Goal: Information Seeking & Learning: Learn about a topic

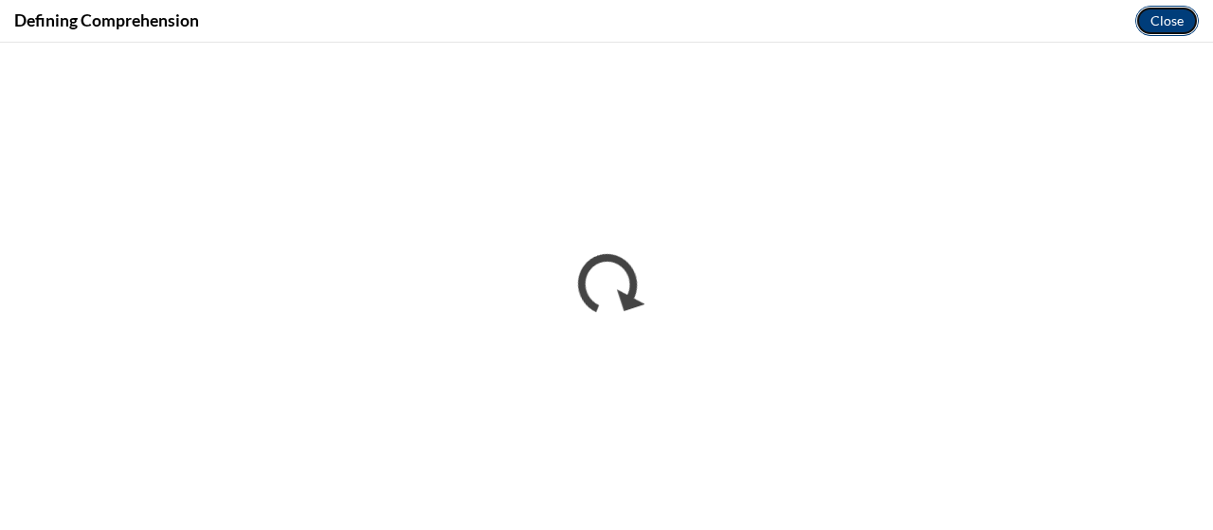
click at [1148, 26] on button "Close" at bounding box center [1166, 21] width 63 height 30
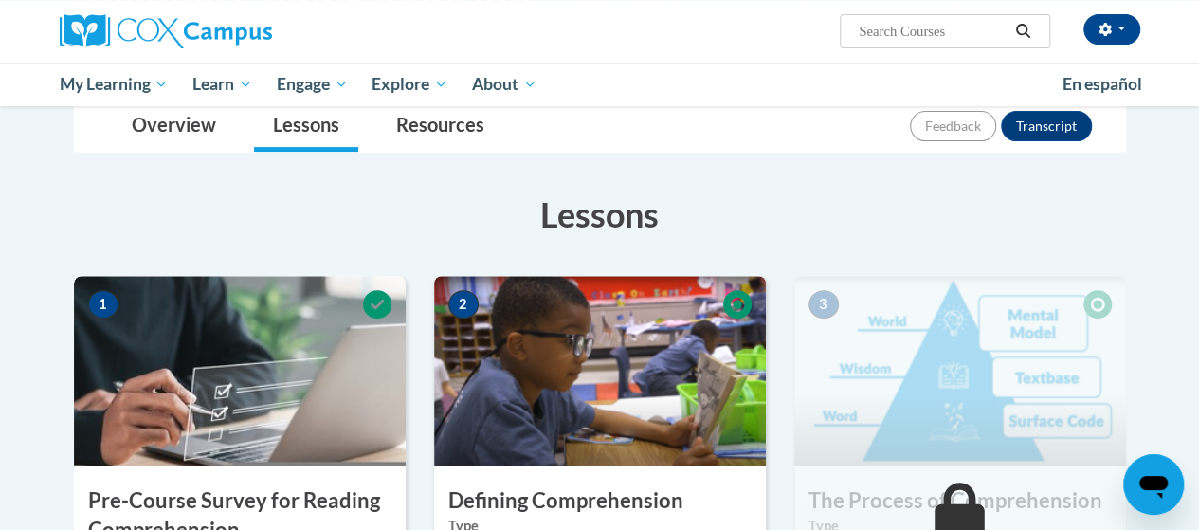
scroll to position [190, 0]
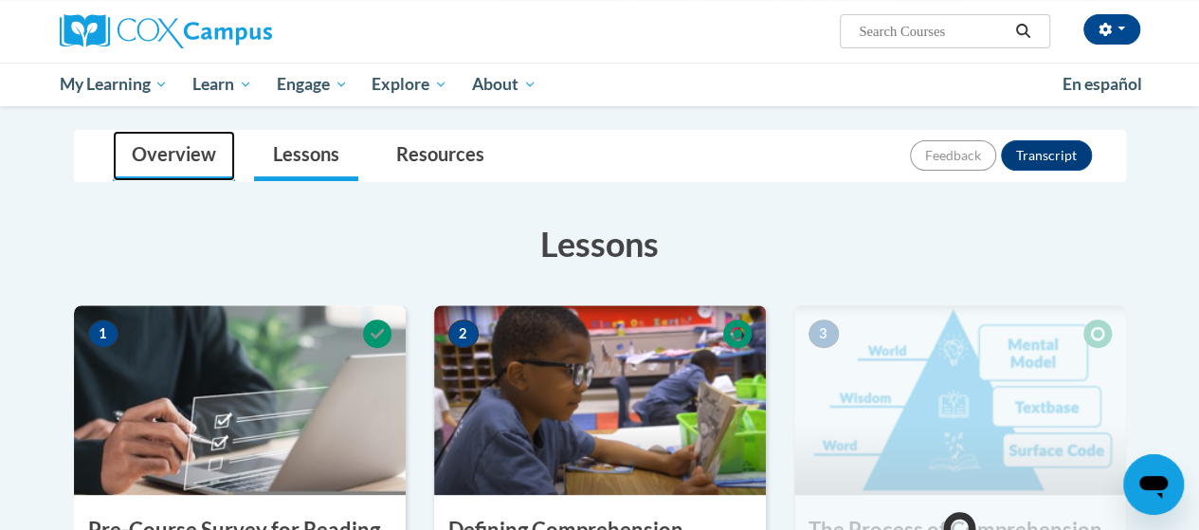
click at [150, 139] on link "Overview" at bounding box center [174, 156] width 122 height 50
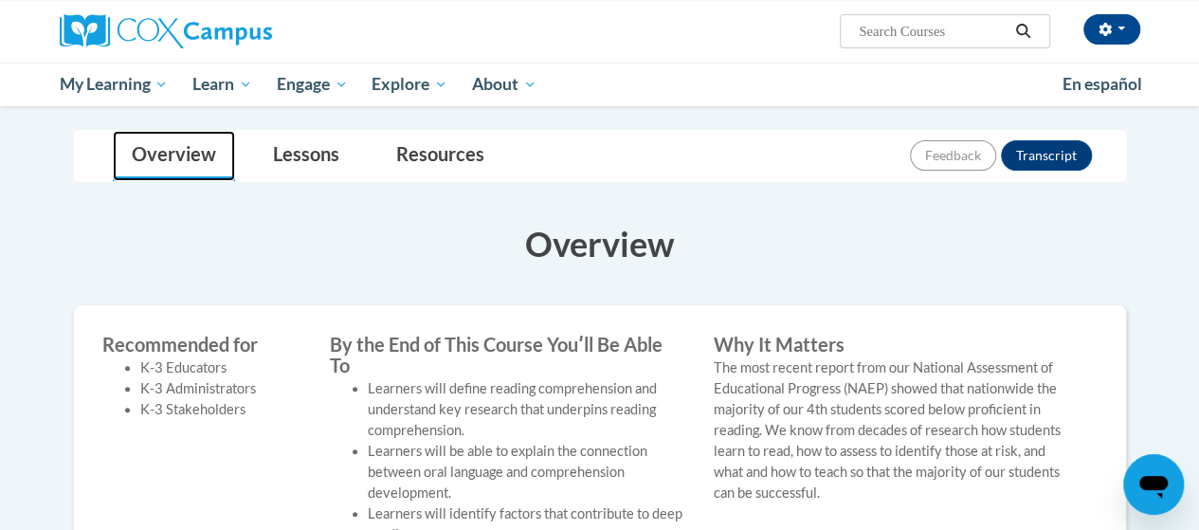
scroll to position [0, 0]
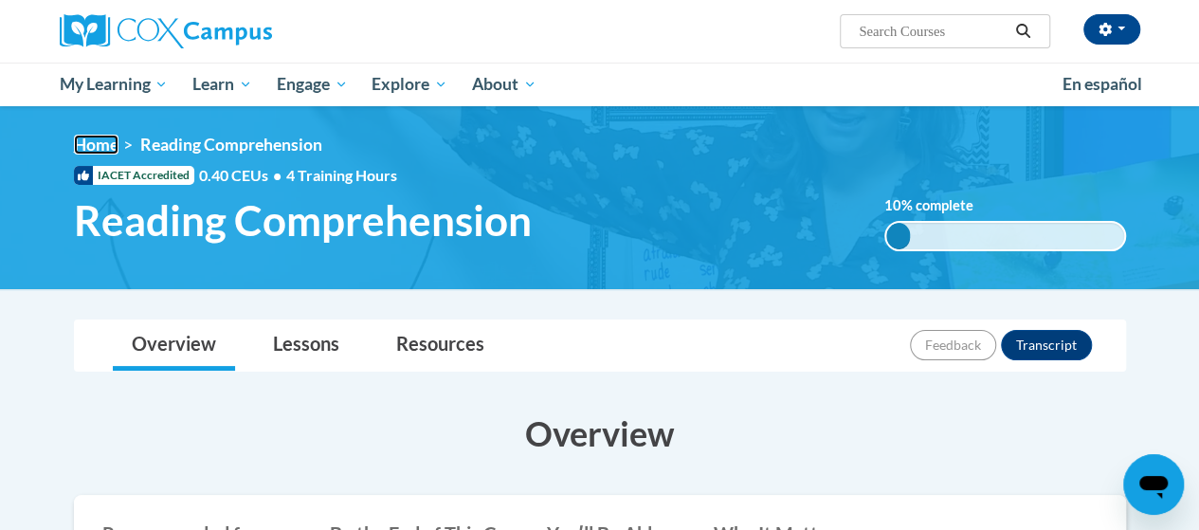
click at [108, 145] on link "Home" at bounding box center [96, 145] width 45 height 20
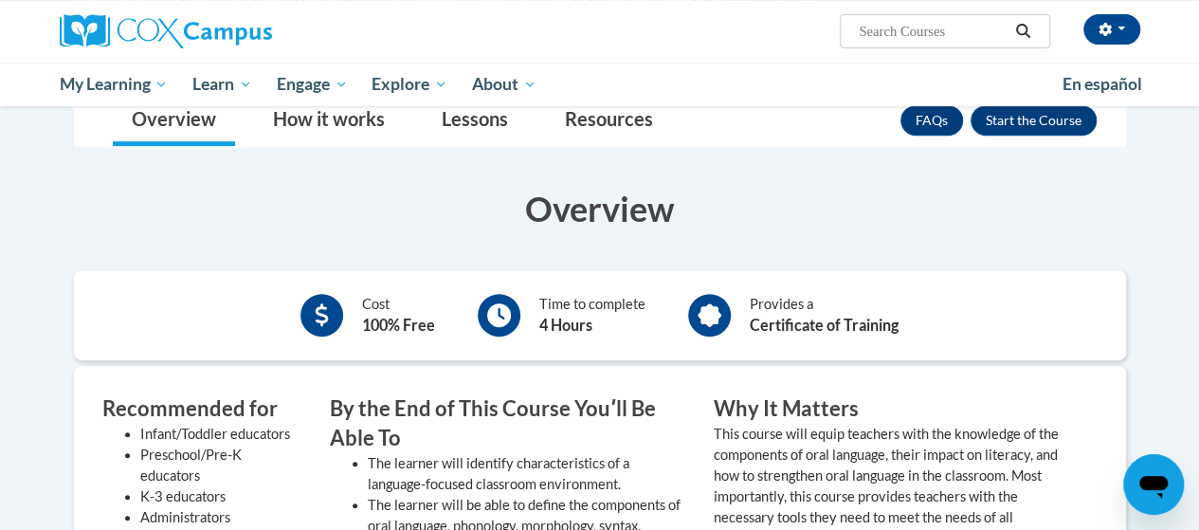
scroll to position [474, 0]
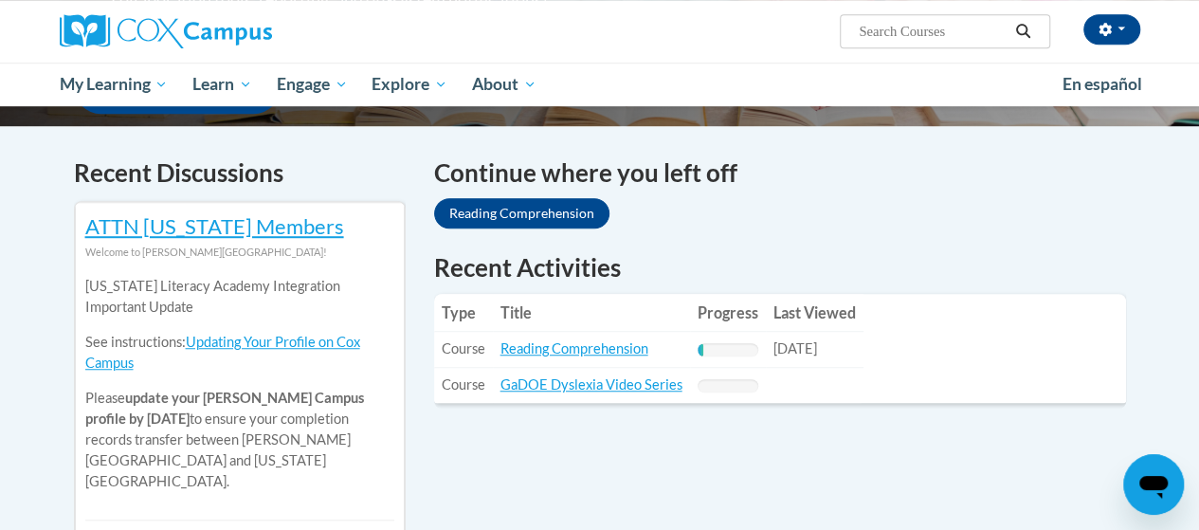
scroll to position [496, 0]
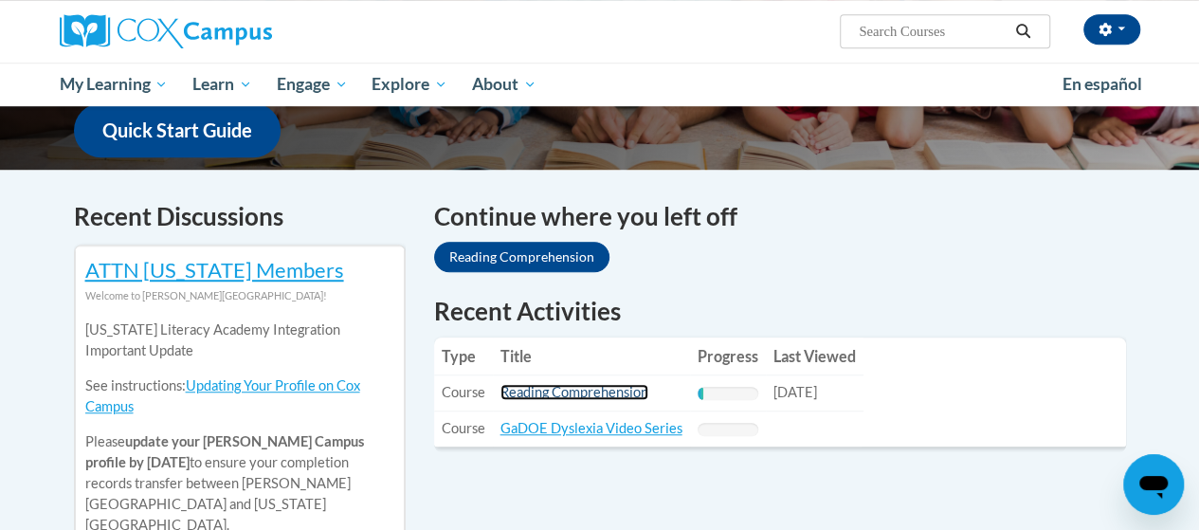
click at [569, 390] on link "Reading Comprehension" at bounding box center [574, 392] width 148 height 16
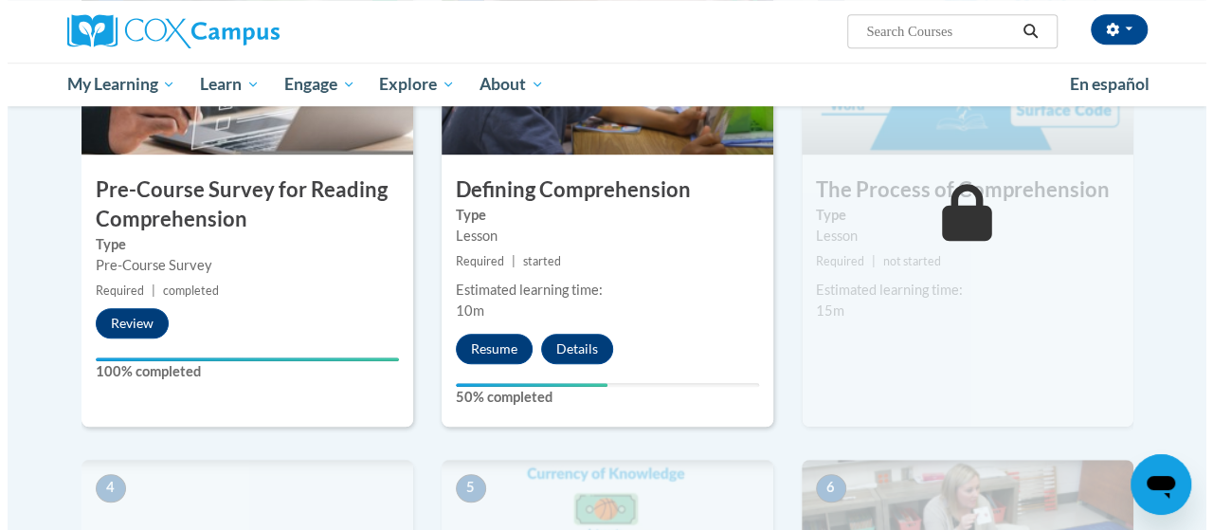
scroll to position [569, 0]
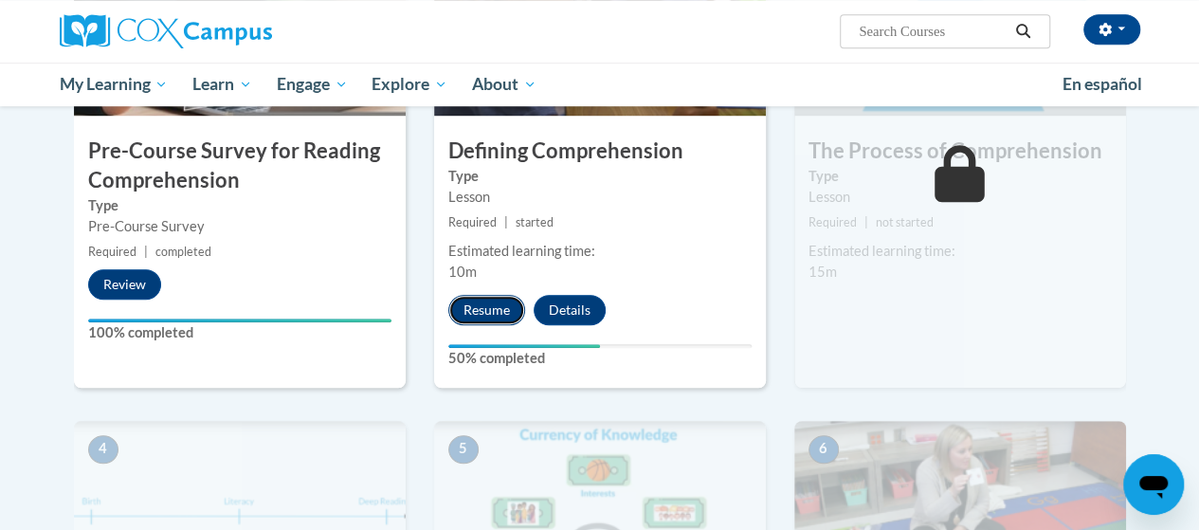
click at [485, 311] on button "Resume" at bounding box center [486, 310] width 77 height 30
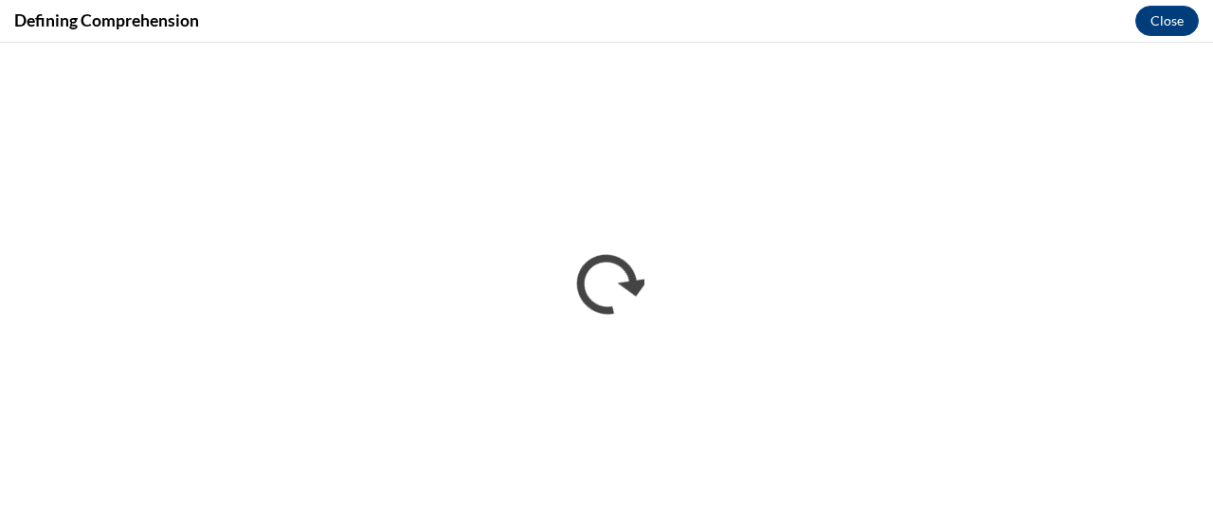
scroll to position [0, 0]
